Goal: Transaction & Acquisition: Purchase product/service

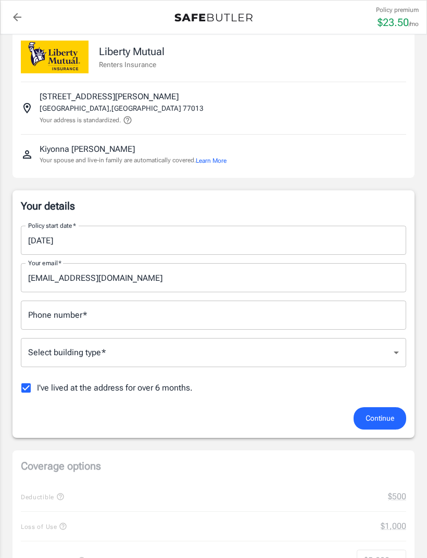
scroll to position [18, 0]
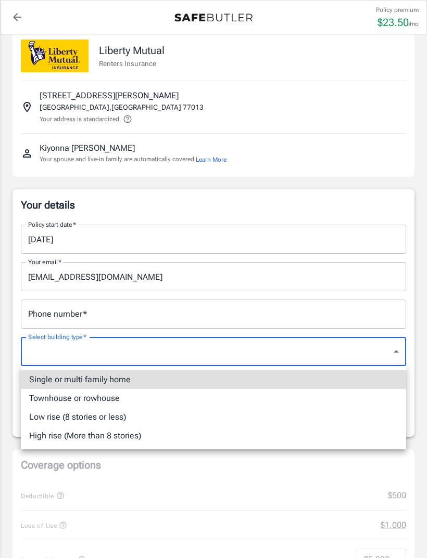
click at [132, 421] on li "Low rise (8 stories or less)" at bounding box center [213, 417] width 385 height 19
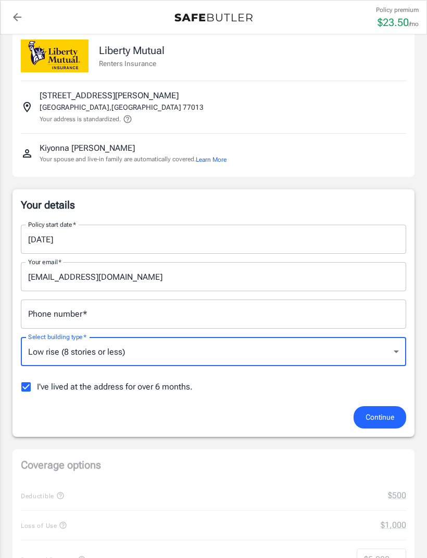
type input "lowrise"
click at [297, 328] on input "Phone number   *" at bounding box center [213, 314] width 385 height 29
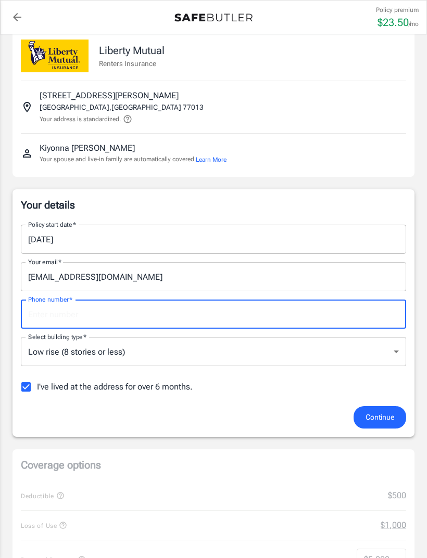
type input "3463109496"
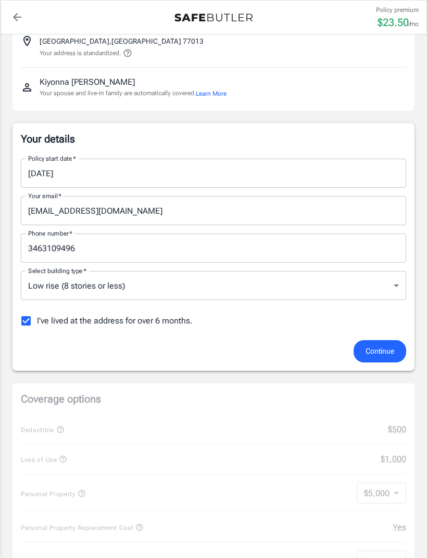
scroll to position [86, 0]
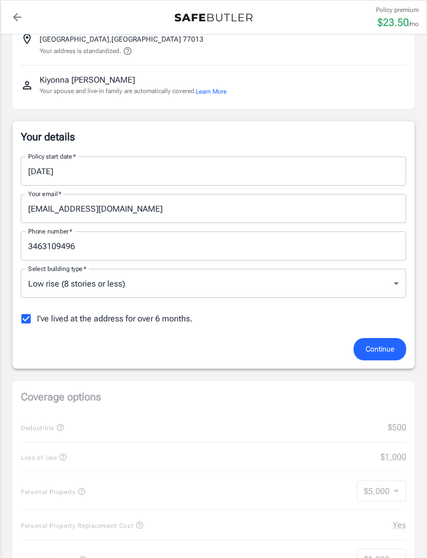
click at [35, 324] on input "I've lived at the address for over 6 months." at bounding box center [26, 319] width 22 height 22
checkbox input "false"
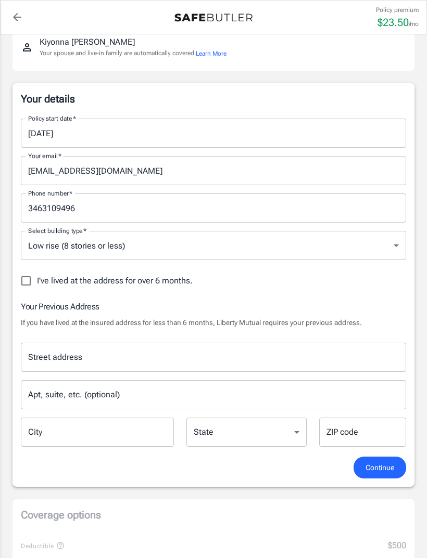
scroll to position [184, 0]
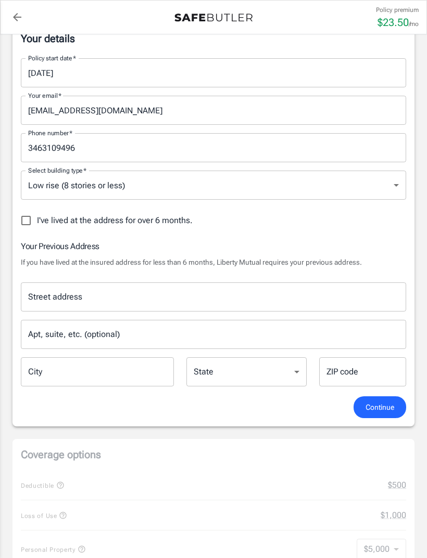
click at [328, 300] on input "Street address" at bounding box center [213, 297] width 376 height 20
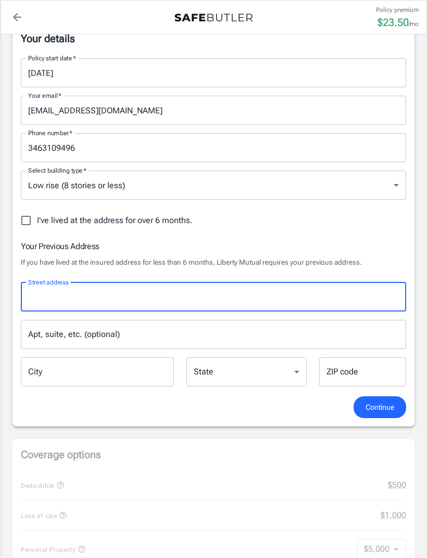
type input "[STREET_ADDRESS][PERSON_NAME]"
type input "[GEOGRAPHIC_DATA]"
select select "[GEOGRAPHIC_DATA]"
type input "77054"
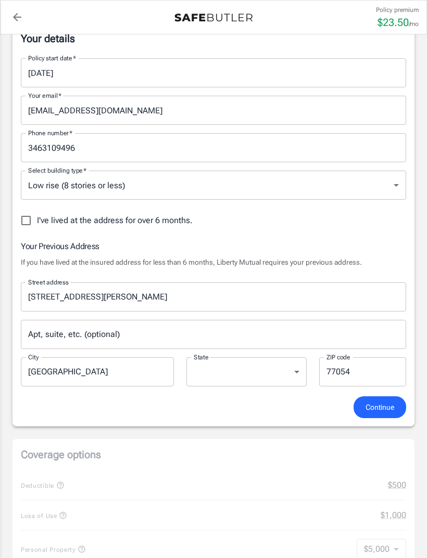
click at [280, 339] on input "Apt, suite, etc. (optional)" at bounding box center [213, 334] width 385 height 29
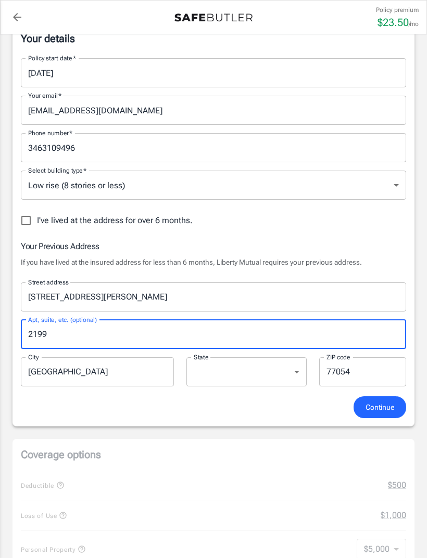
type input "2199"
click at [386, 384] on input "77054" at bounding box center [362, 371] width 87 height 29
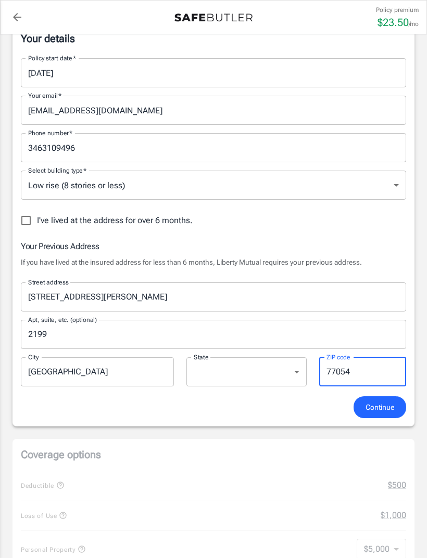
click at [380, 410] on span "Continue" at bounding box center [379, 407] width 29 height 13
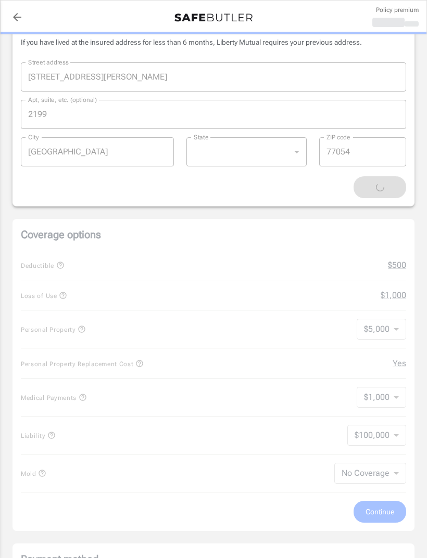
scroll to position [410, 0]
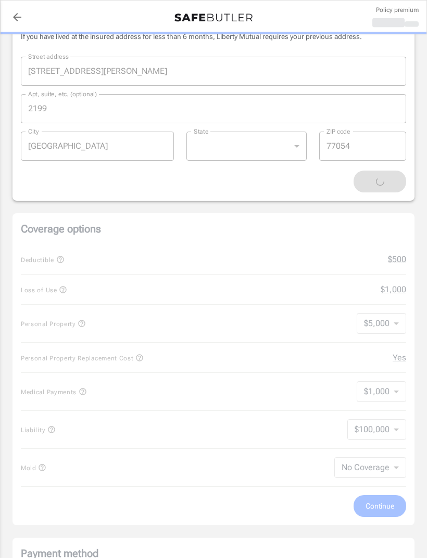
click at [384, 431] on div "Coverage options Deductible $500 Loss of Use $1,000 Personal Property $5,000 50…" at bounding box center [213, 369] width 402 height 312
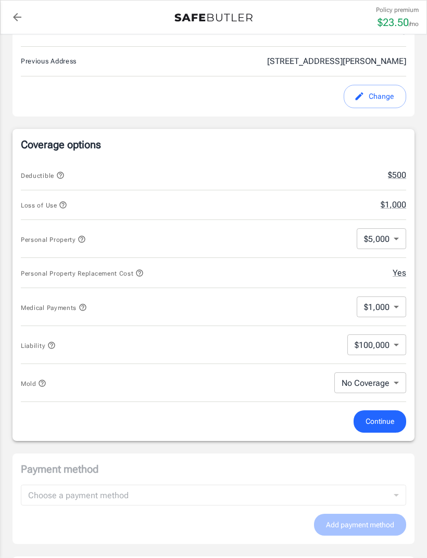
scroll to position [346, 0]
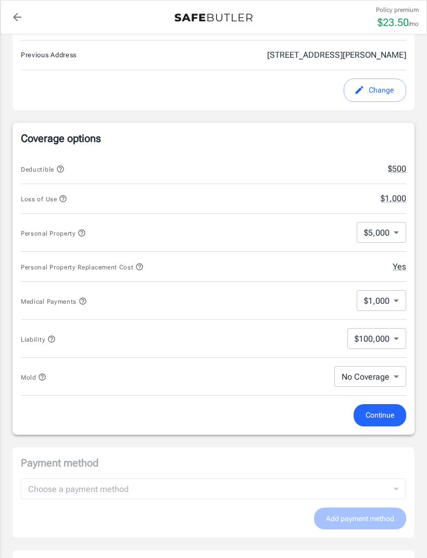
click at [391, 341] on body "Policy premium $ 23.50 /mo Liberty Mutual Renters Insurance [STREET_ADDRESS][PE…" at bounding box center [213, 345] width 427 height 1383
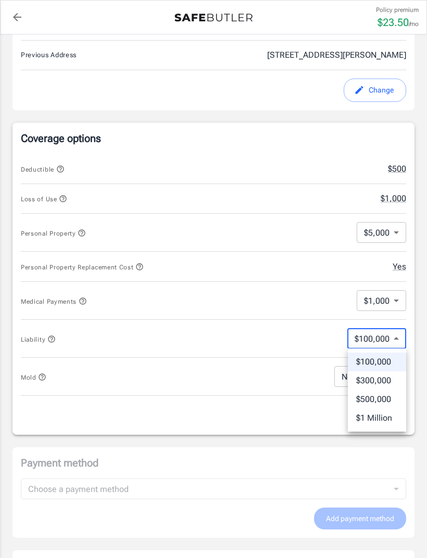
click at [397, 332] on div at bounding box center [213, 279] width 427 height 558
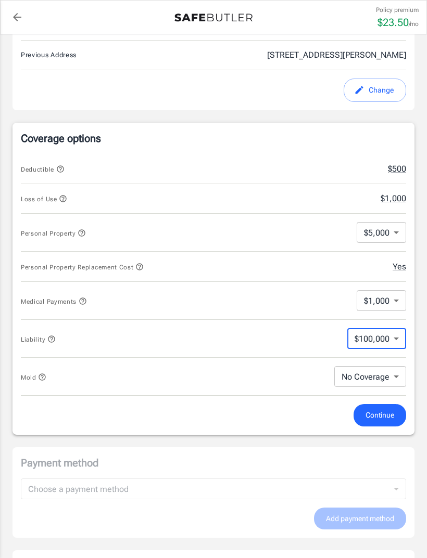
click at [392, 301] on body "Policy premium $ 23.50 /mo Liberty Mutual Renters Insurance [STREET_ADDRESS][PE…" at bounding box center [213, 345] width 427 height 1383
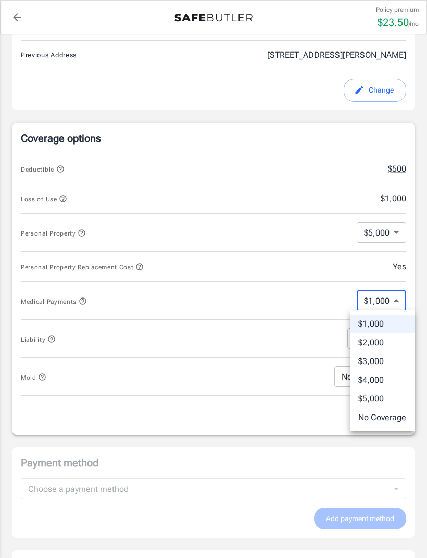
click at [393, 300] on div at bounding box center [213, 279] width 427 height 558
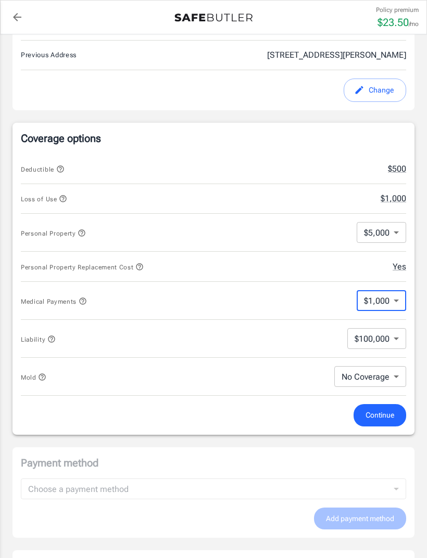
click at [396, 166] on button "$500" at bounding box center [397, 169] width 18 height 12
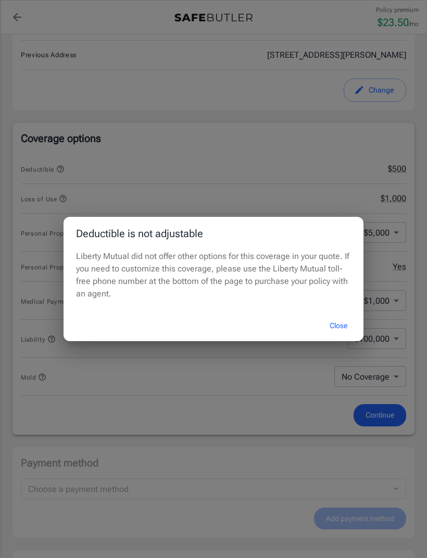
click at [344, 322] on button "Close" at bounding box center [338, 326] width 42 height 22
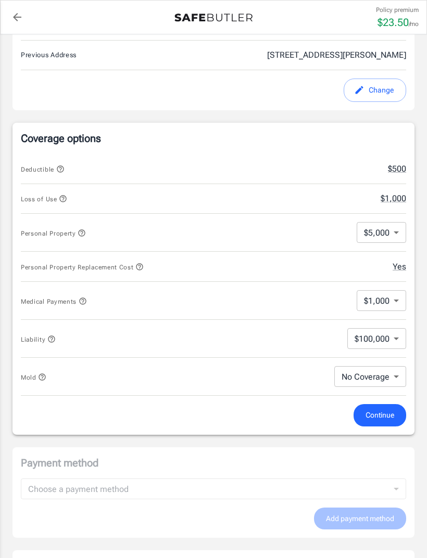
click at [394, 226] on body "Policy premium $ 23.50 /mo Liberty Mutual Renters Insurance [STREET_ADDRESS][PE…" at bounding box center [213, 345] width 427 height 1383
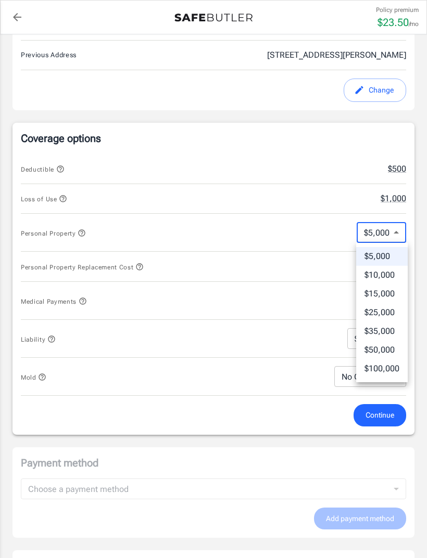
click at [393, 228] on div at bounding box center [213, 279] width 427 height 558
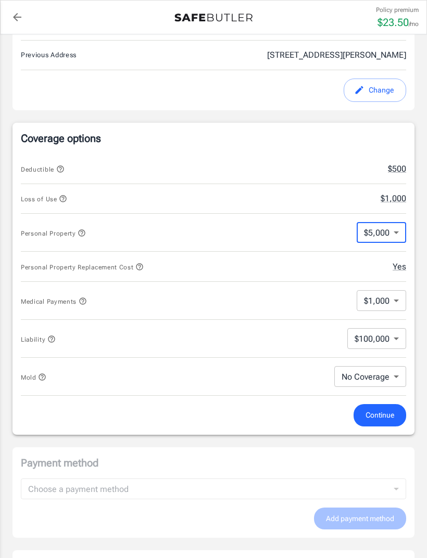
click at [376, 379] on body "Policy premium $ 23.50 /mo Liberty Mutual Renters Insurance [STREET_ADDRESS][PE…" at bounding box center [213, 345] width 427 height 1383
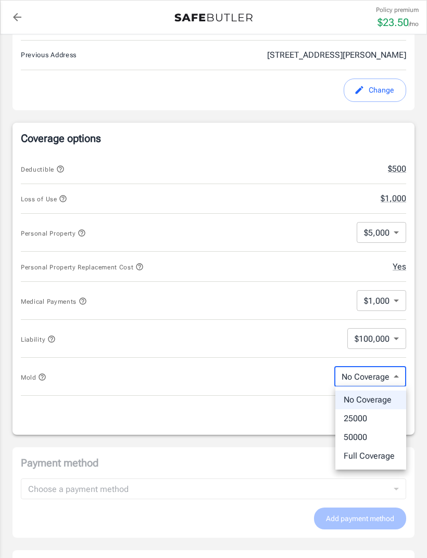
click at [364, 415] on li "25000" at bounding box center [370, 418] width 71 height 19
type input "25000"
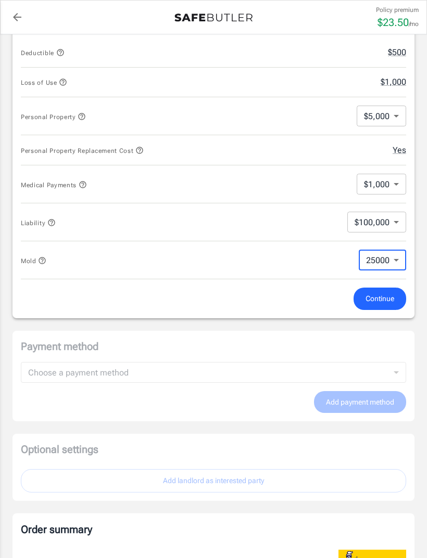
scroll to position [463, 0]
click at [396, 298] on button "Continue" at bounding box center [379, 298] width 53 height 22
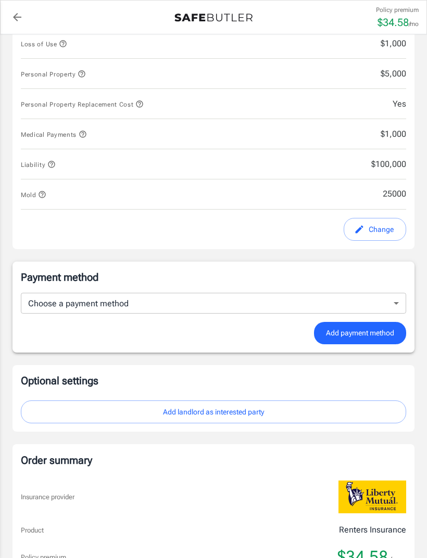
scroll to position [512, 0]
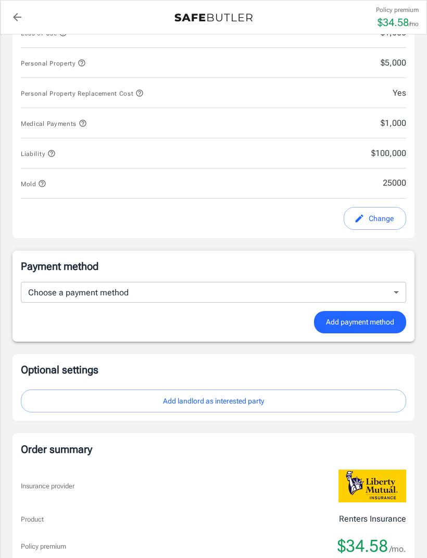
click at [358, 285] on body "Policy premium $ 34.58 /mo Liberty Mutual Renters Insurance [STREET_ADDRESS][PE…" at bounding box center [213, 164] width 427 height 1353
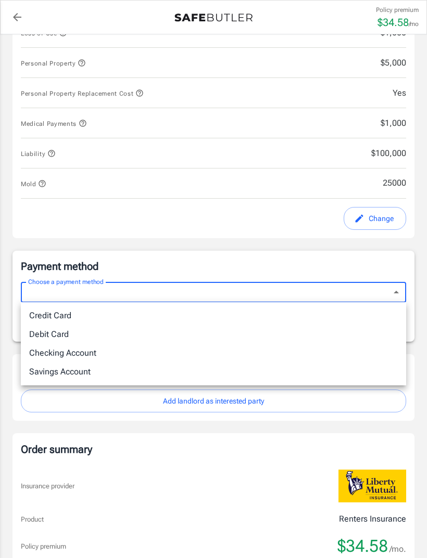
click at [366, 288] on div at bounding box center [213, 279] width 427 height 558
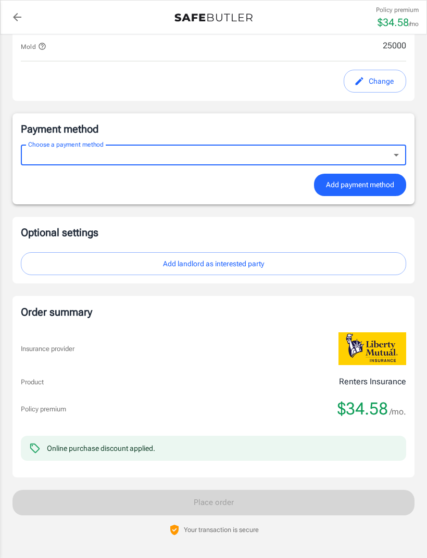
scroll to position [640, 0]
